Goal: Task Accomplishment & Management: Manage account settings

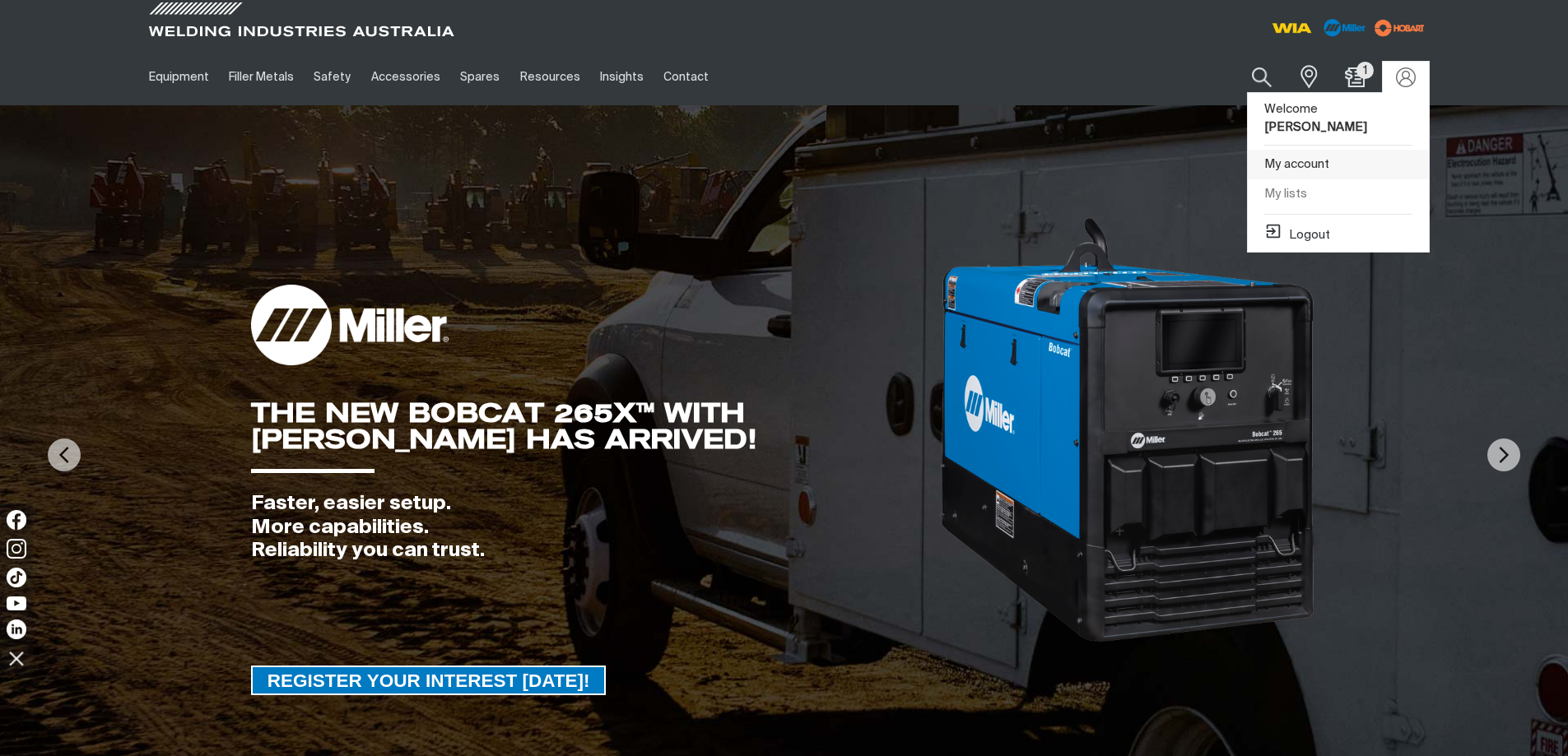
click at [1310, 150] on link "My account" at bounding box center [1338, 165] width 181 height 30
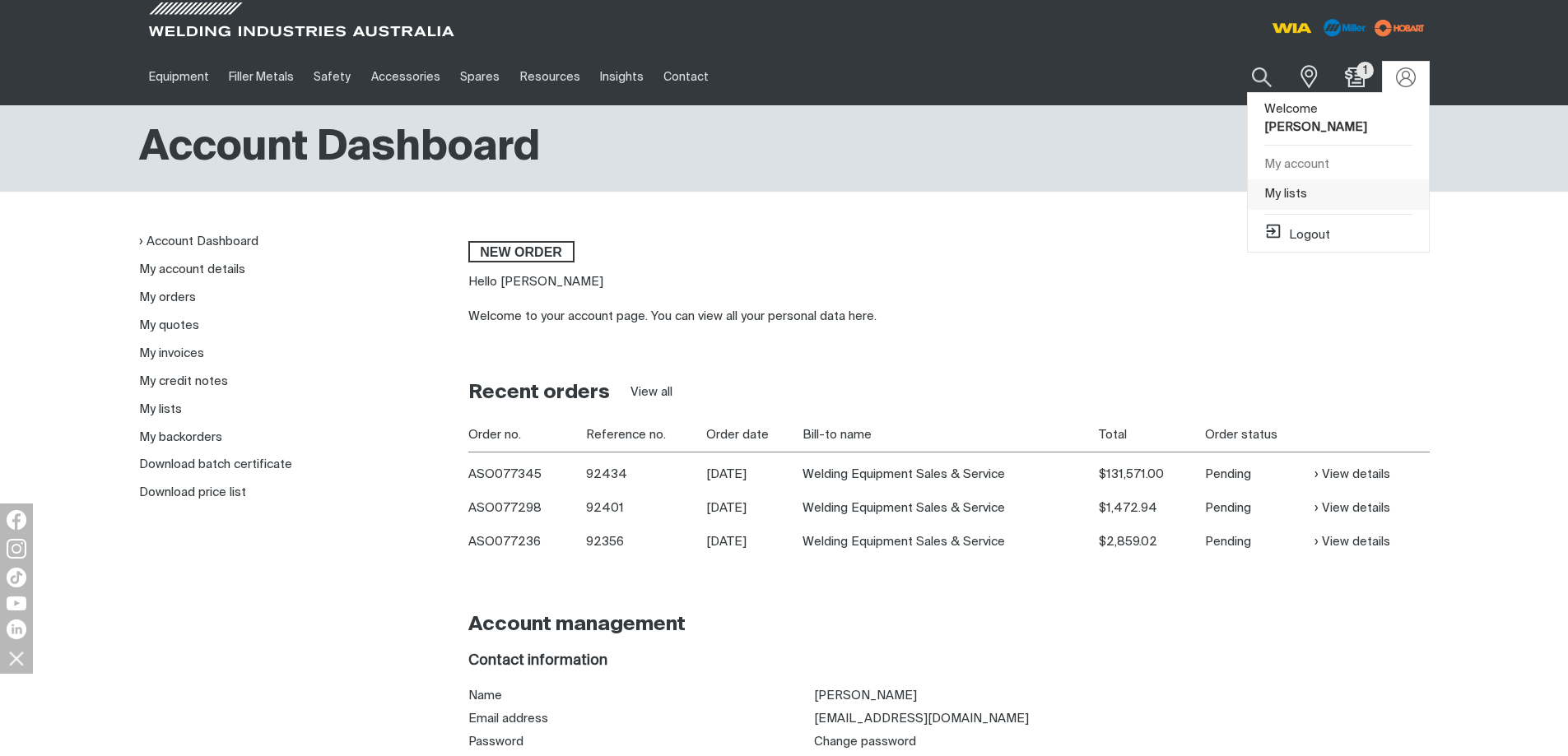
click at [1269, 180] on link "My lists" at bounding box center [1338, 194] width 181 height 30
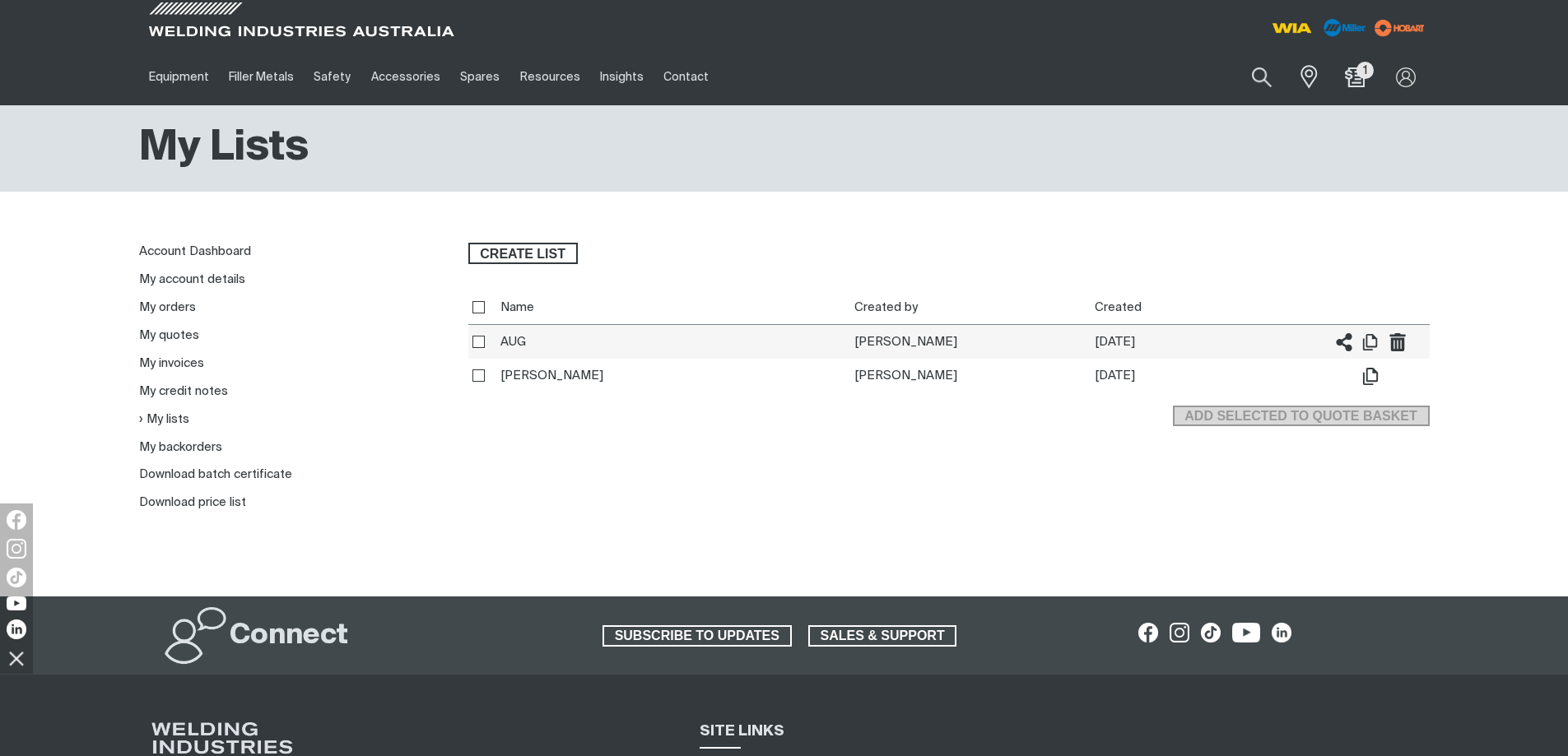
click at [860, 343] on td "[PERSON_NAME]" at bounding box center [970, 342] width 240 height 35
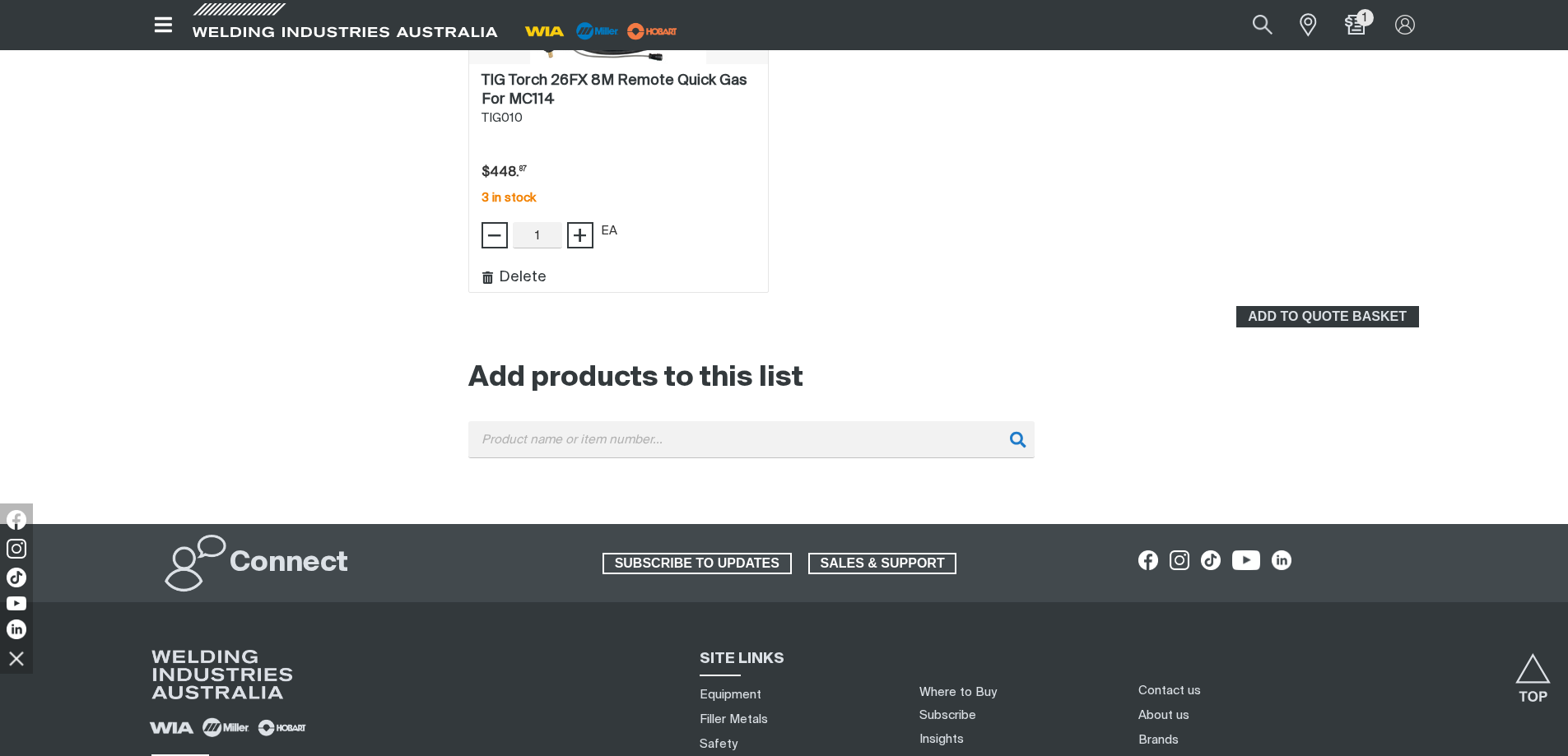
scroll to position [2469, 0]
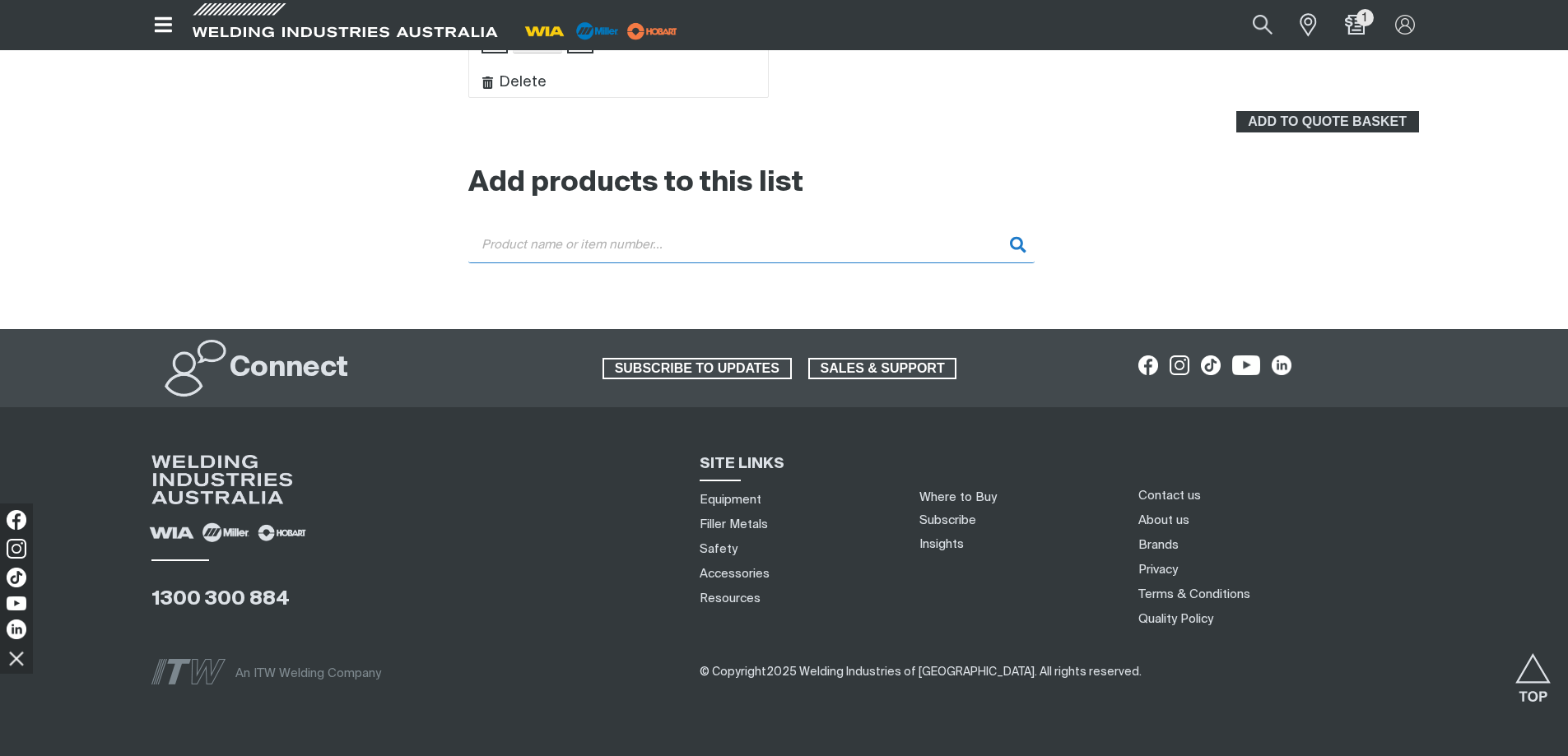
click at [649, 250] on input "Search" at bounding box center [751, 245] width 566 height 37
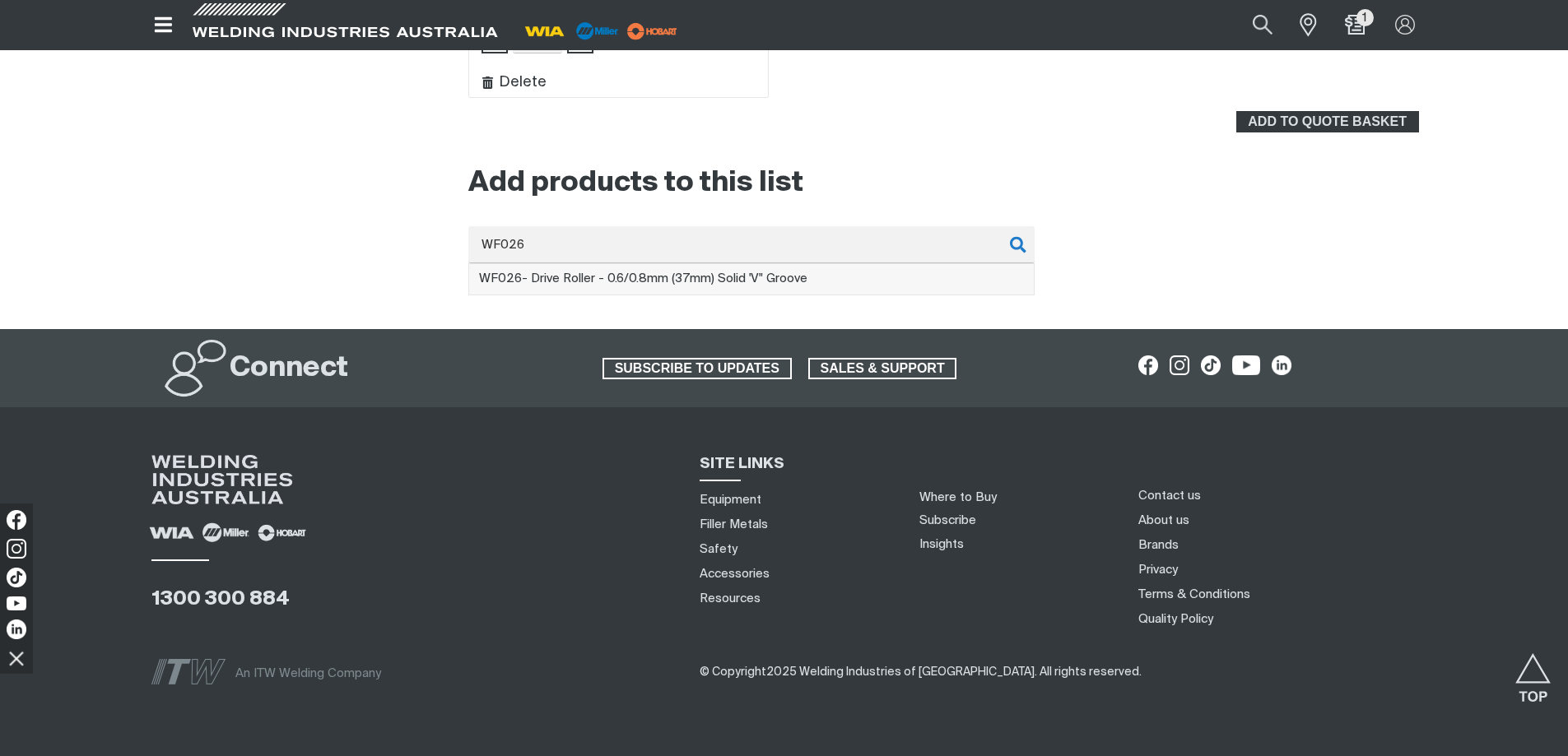
click at [655, 278] on span "WF026 - Drive Roller - 0.6/0.8mm (37mm) Solid 'V" Groove" at bounding box center [643, 279] width 328 height 12
type input "WF026 - Drive Roller - 0.6/0.8mm (37mm) Solid 'V" Groove"
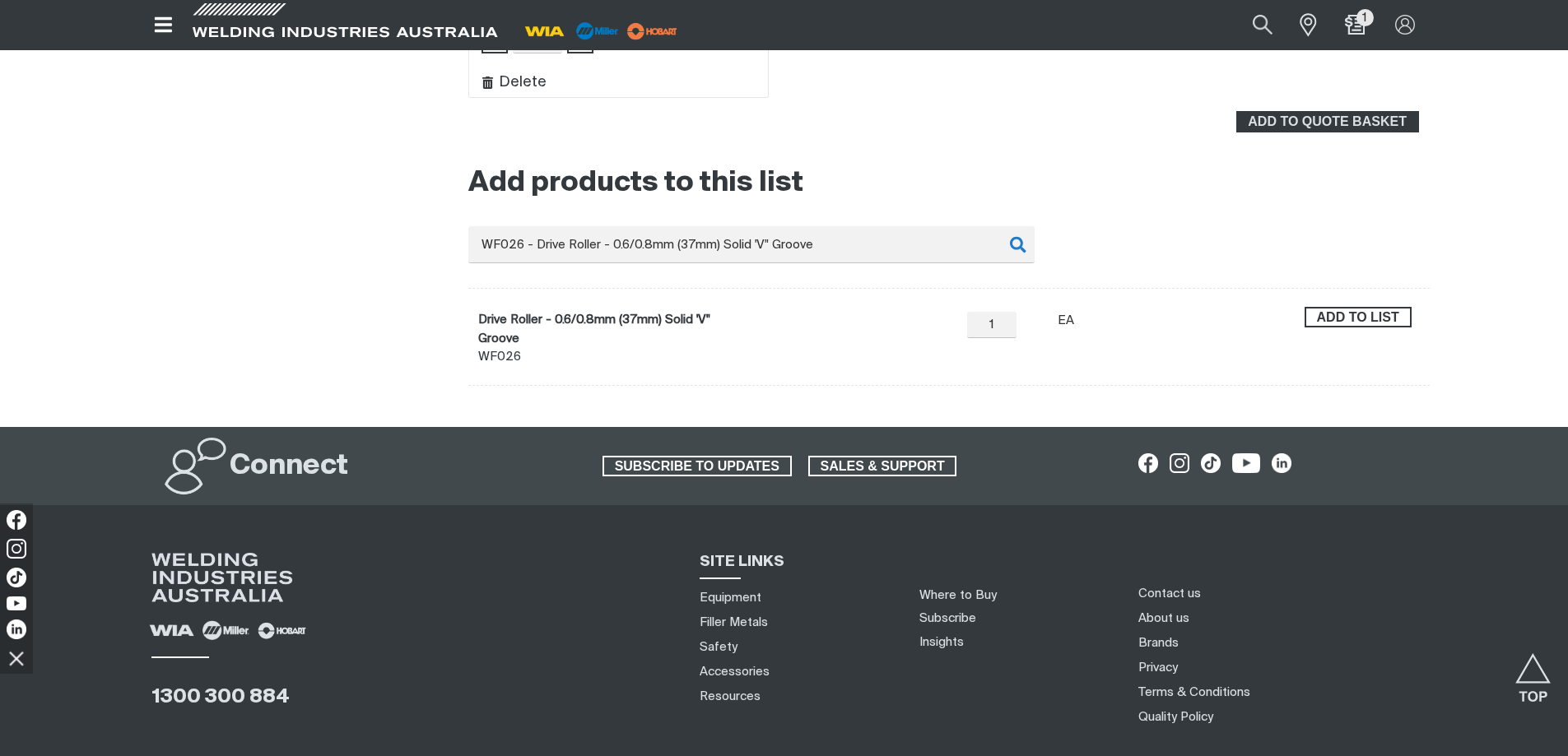
click at [1376, 313] on span "Add to list" at bounding box center [1358, 318] width 103 height 22
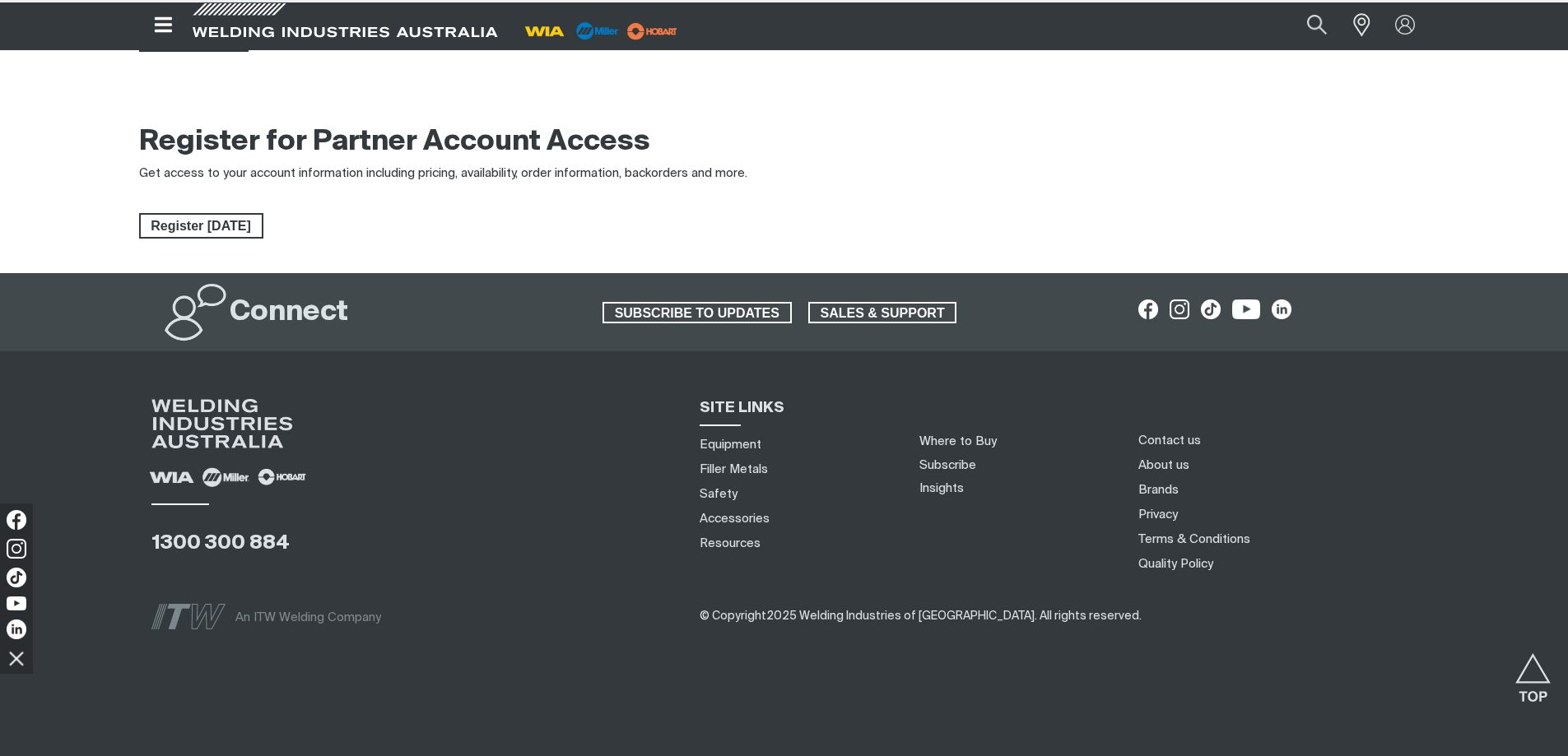
type input "[EMAIL_ADDRESS][DOMAIN_NAME]"
